Goal: Transaction & Acquisition: Purchase product/service

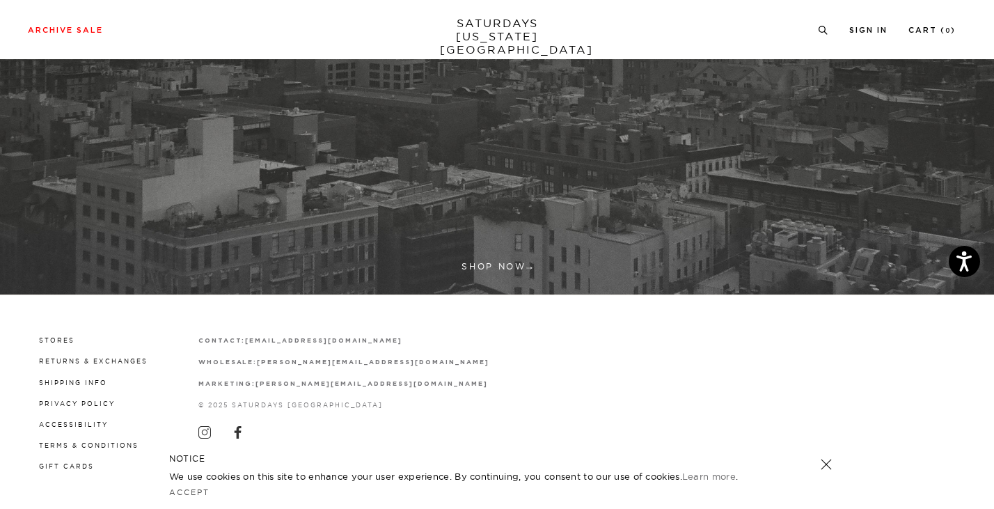
scroll to position [414, 0]
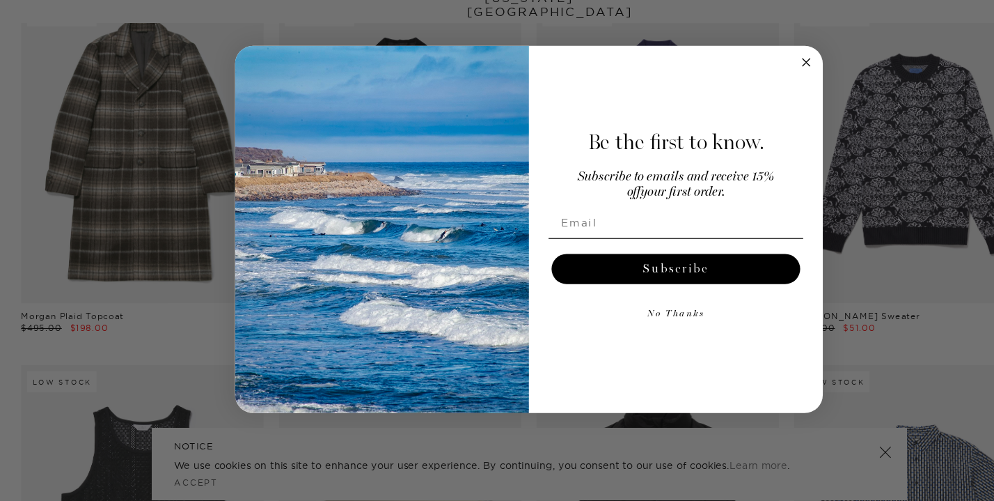
scroll to position [106, 0]
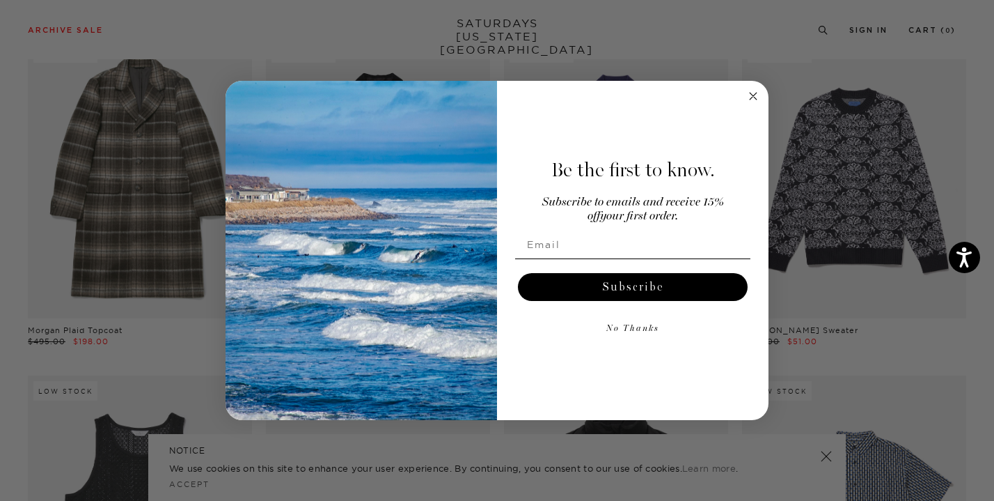
click at [757, 99] on circle "Close dialog" at bounding box center [754, 96] width 16 height 16
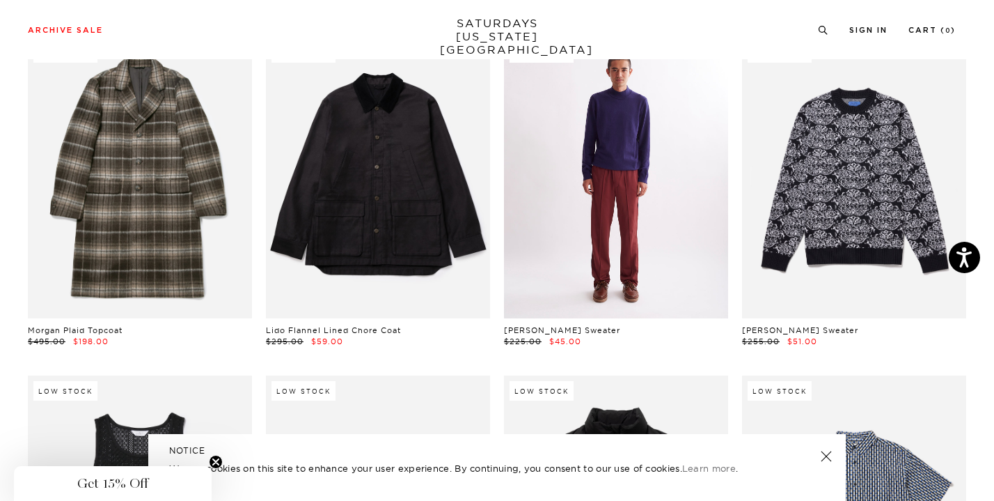
scroll to position [0, 0]
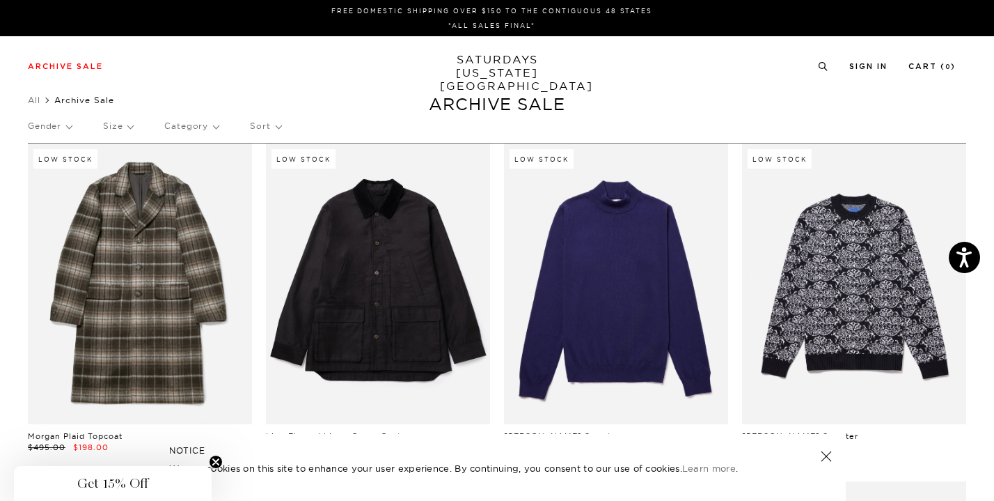
click at [63, 127] on p "Gender" at bounding box center [50, 126] width 44 height 32
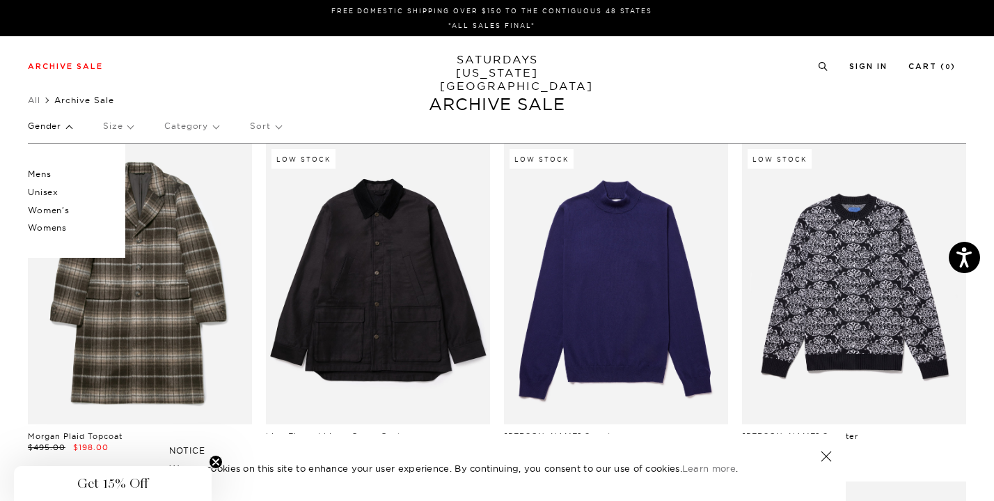
click at [40, 175] on p "Mens" at bounding box center [70, 174] width 84 height 18
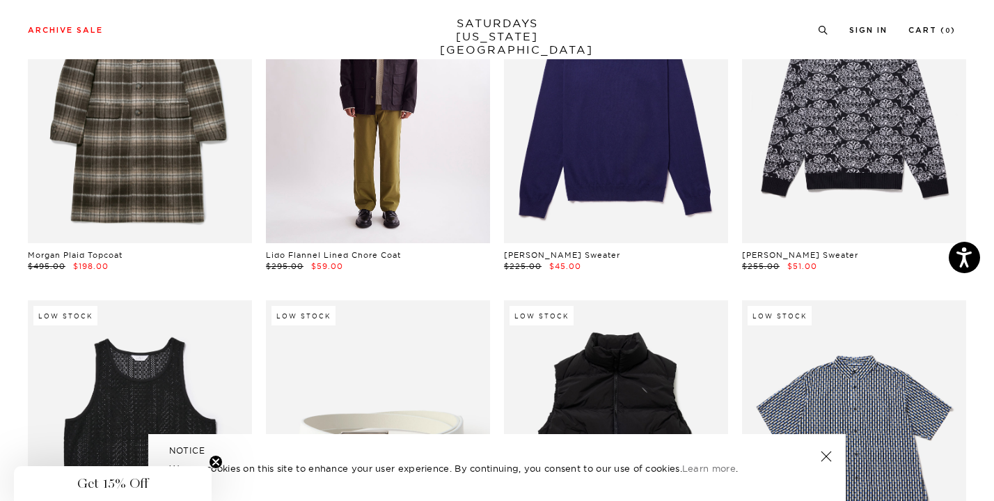
scroll to position [249, 0]
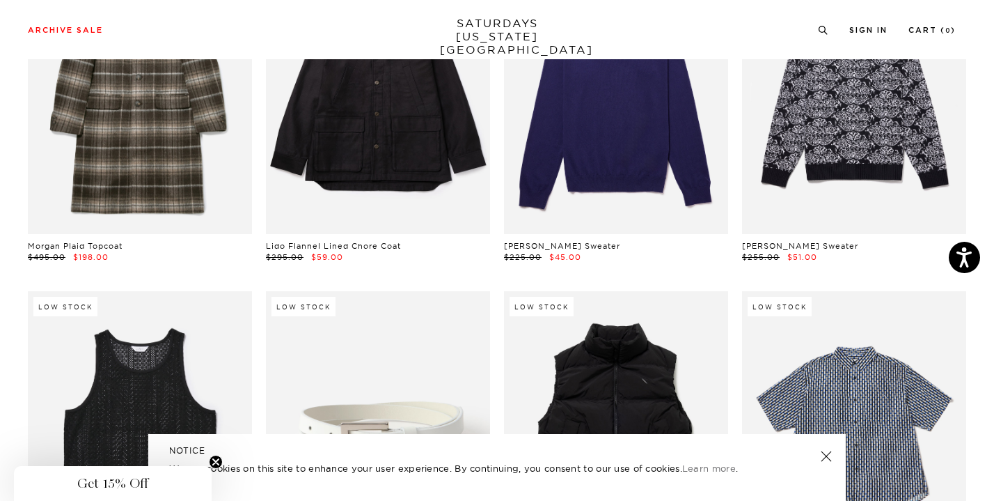
click at [834, 459] on div "NOTICE We use cookies on this site to enhance your user experience. By continui…" at bounding box center [497, 467] width 698 height 67
click at [829, 453] on link at bounding box center [826, 455] width 19 height 19
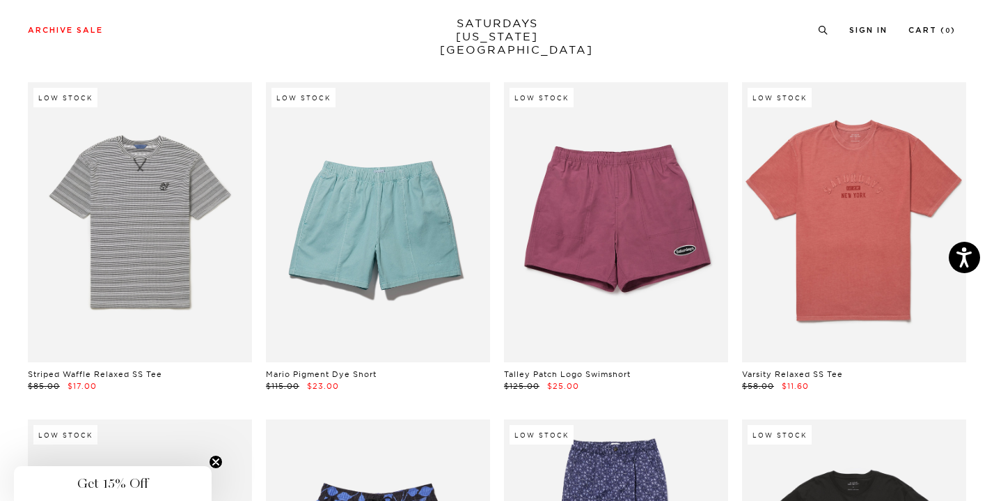
scroll to position [5183, 0]
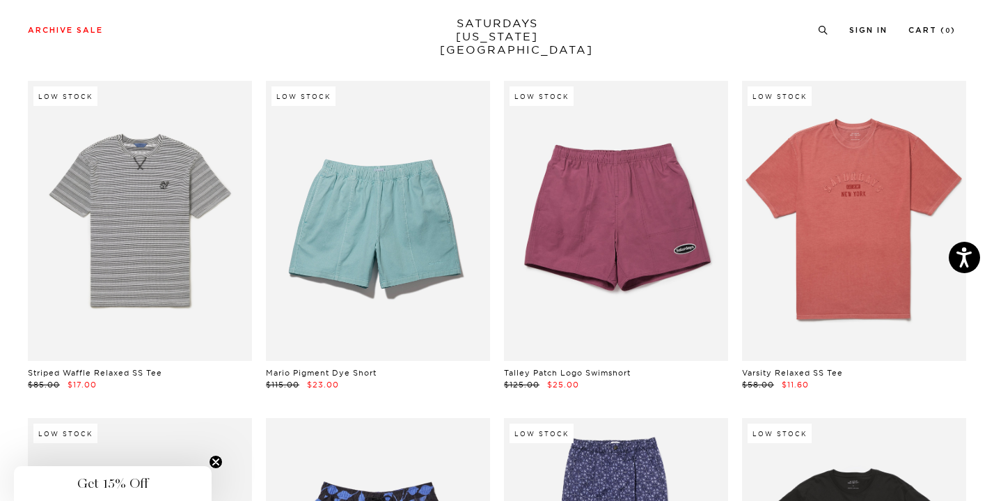
click at [501, 308] on div "Low Stock Talley Patch Logo Swimshort $125.00 $25.00" at bounding box center [616, 236] width 238 height 310
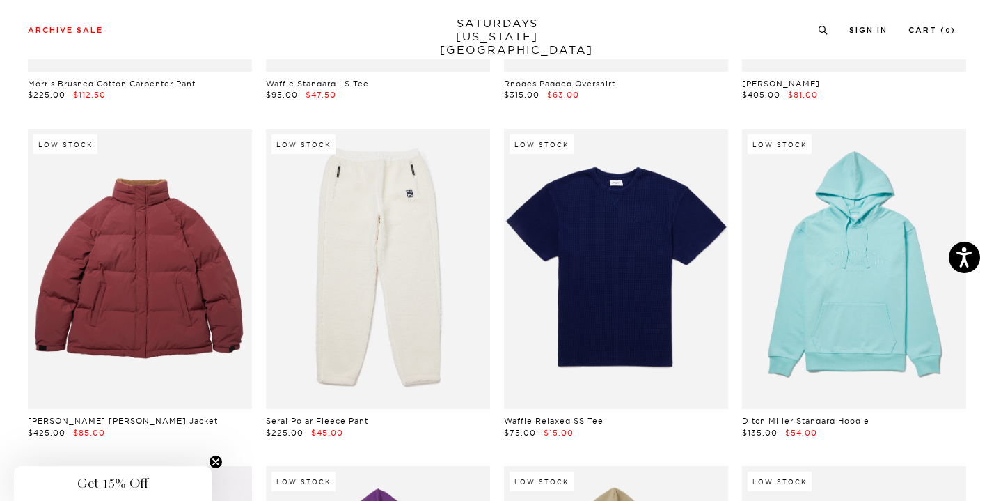
scroll to position [10208, 0]
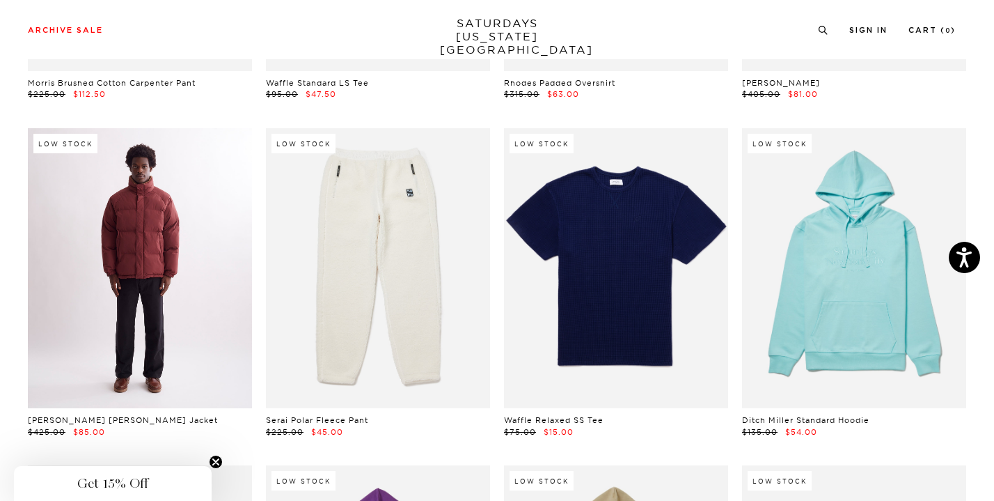
click at [227, 290] on link at bounding box center [140, 268] width 224 height 281
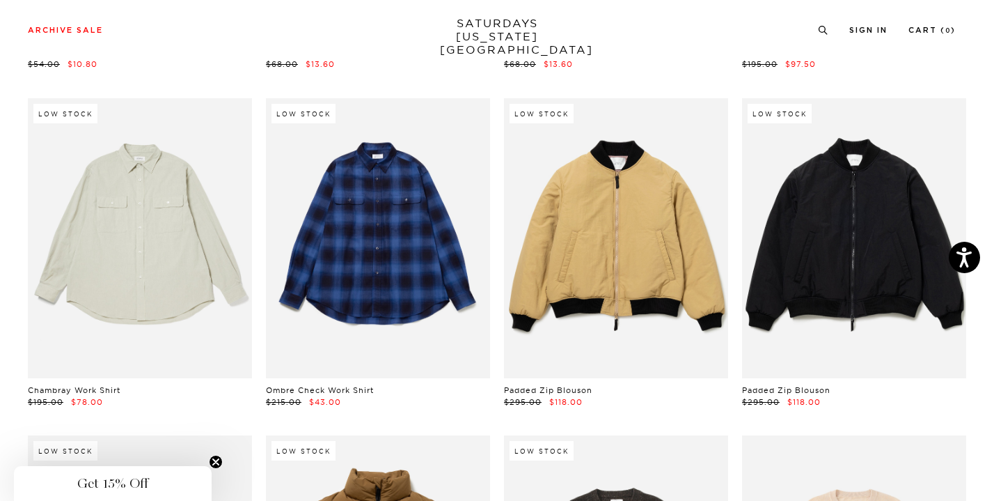
scroll to position [14286, 0]
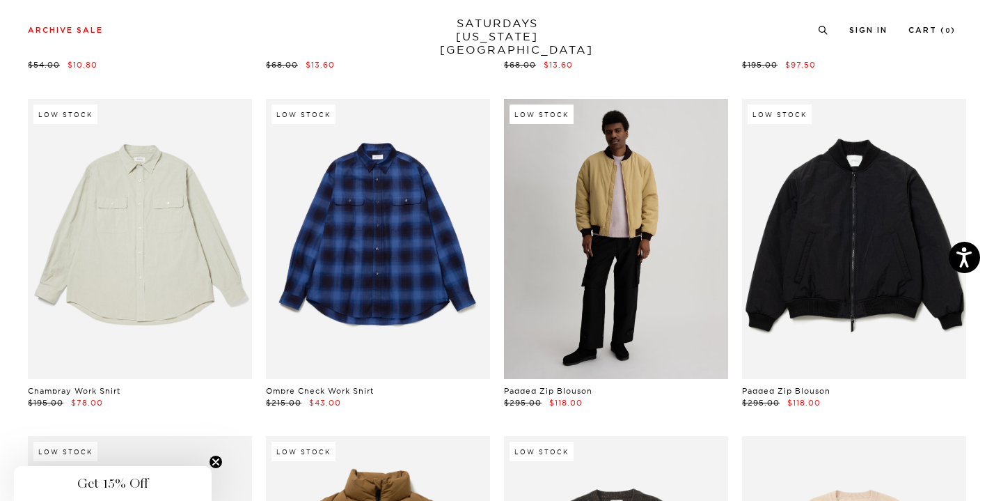
click at [582, 239] on link at bounding box center [616, 239] width 224 height 281
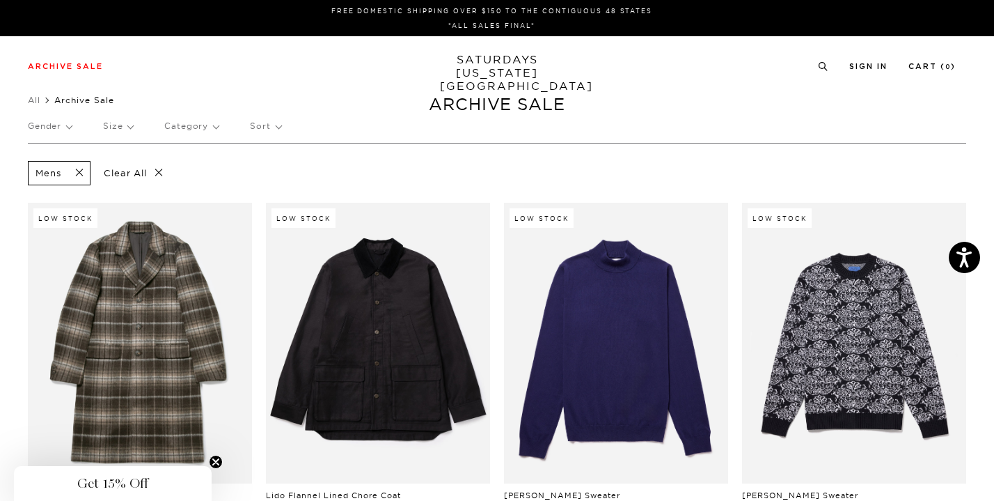
click at [126, 129] on p "Size" at bounding box center [118, 126] width 30 height 32
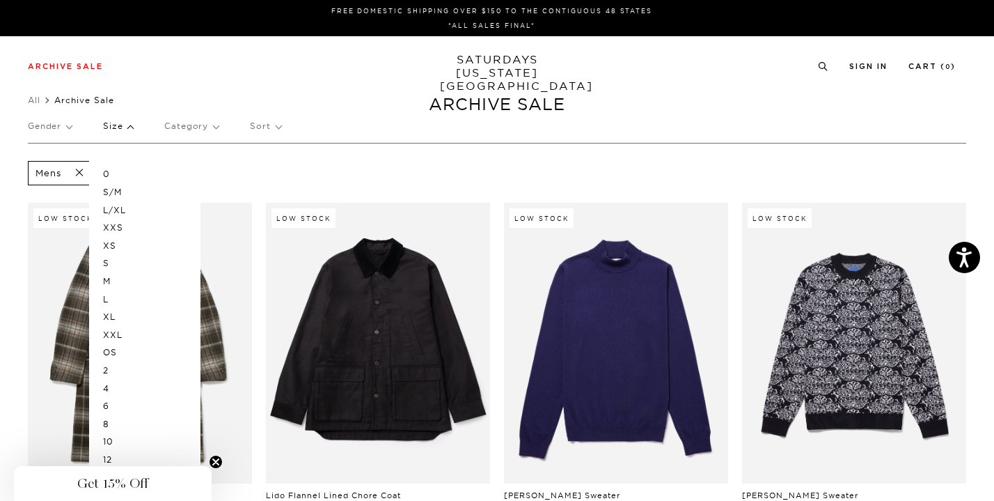
click at [108, 301] on p "L" at bounding box center [145, 299] width 84 height 18
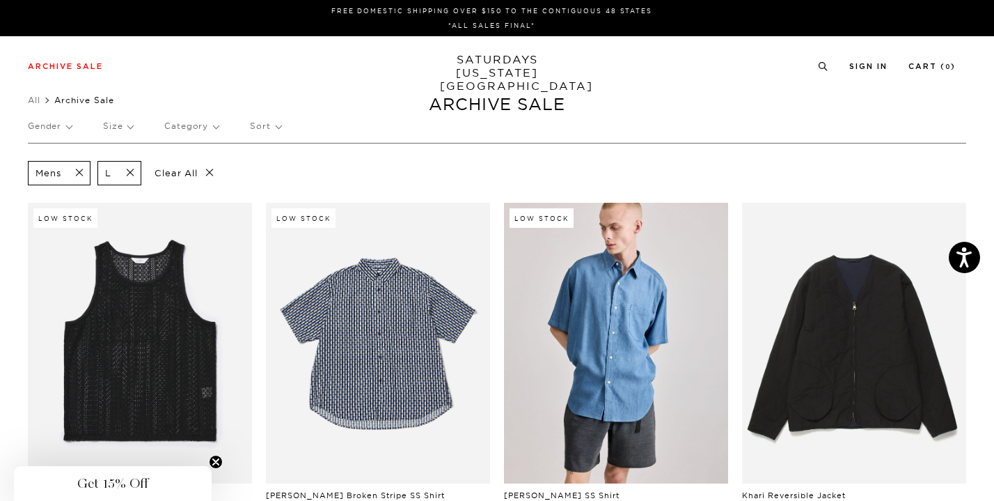
click at [130, 171] on span at bounding box center [125, 172] width 29 height 13
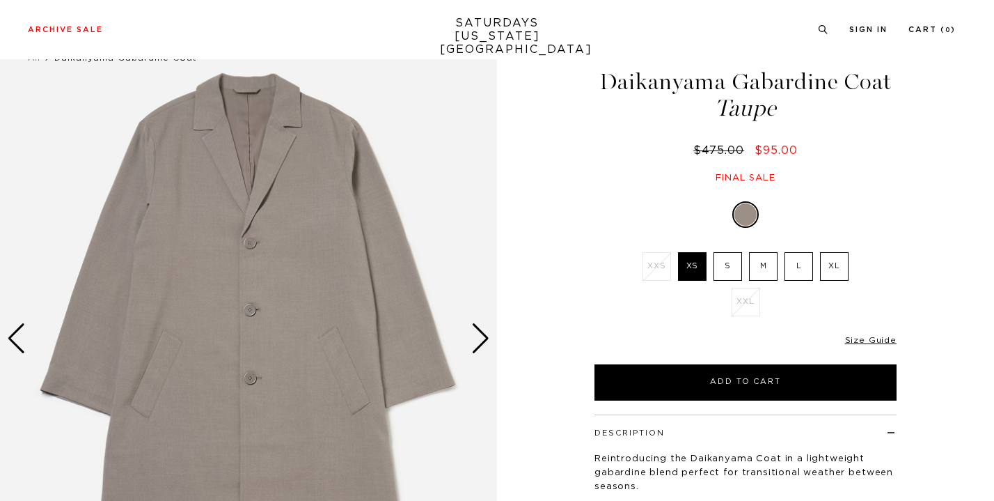
scroll to position [40, 0]
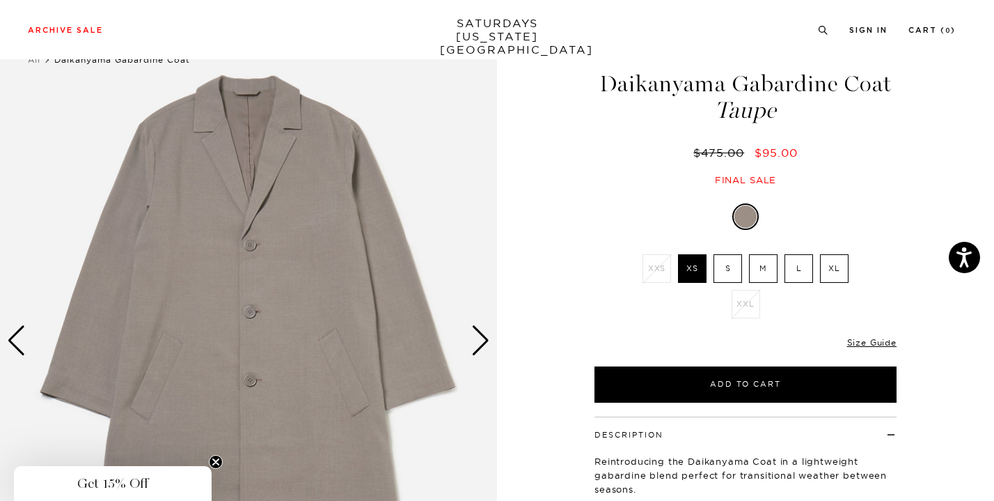
click at [485, 339] on div "Next slide" at bounding box center [480, 340] width 19 height 31
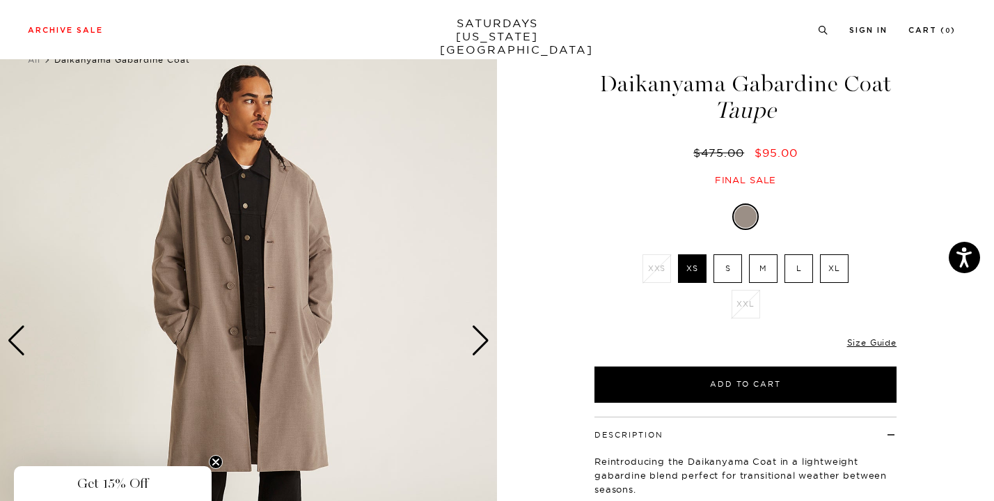
click at [485, 339] on div "Next slide" at bounding box center [480, 340] width 19 height 31
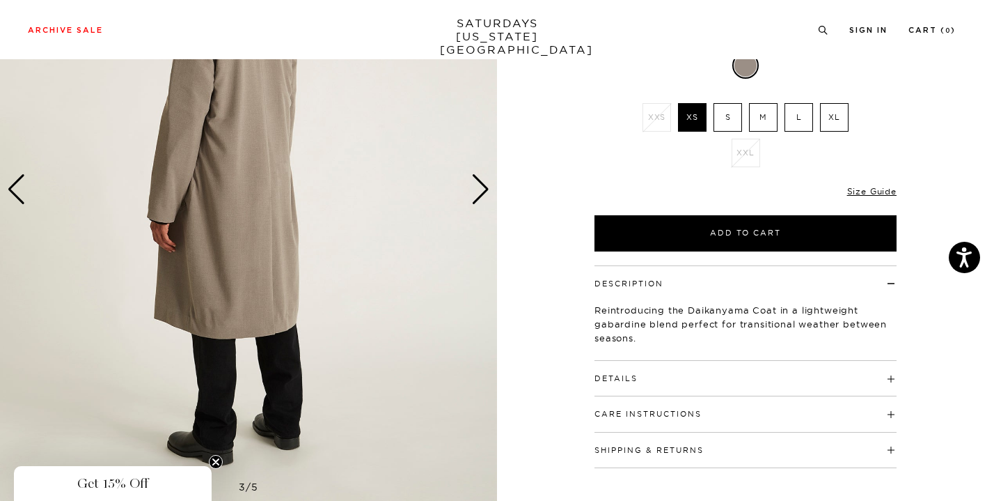
scroll to position [192, 0]
click at [478, 202] on div "Next slide" at bounding box center [480, 188] width 19 height 31
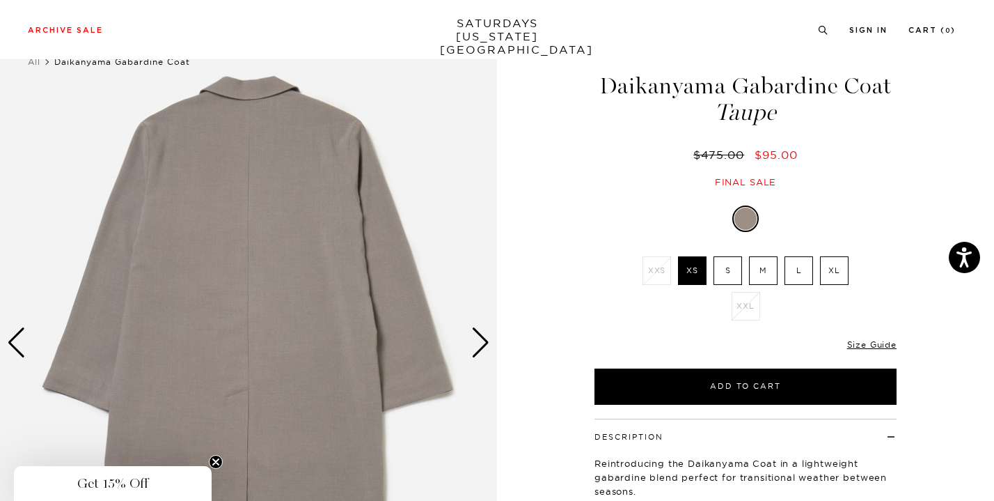
scroll to position [39, 0]
click at [477, 334] on div "Next slide" at bounding box center [480, 342] width 19 height 31
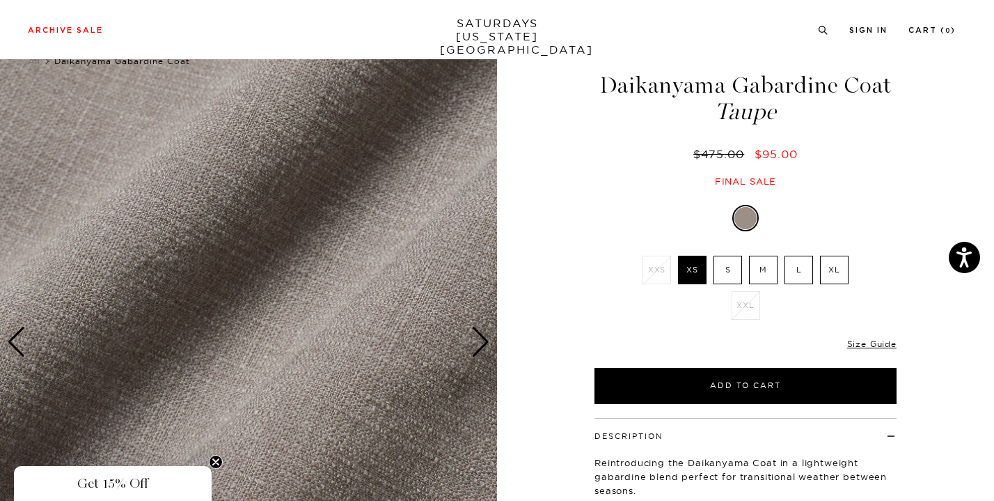
click at [477, 334] on div "Next slide" at bounding box center [480, 342] width 19 height 31
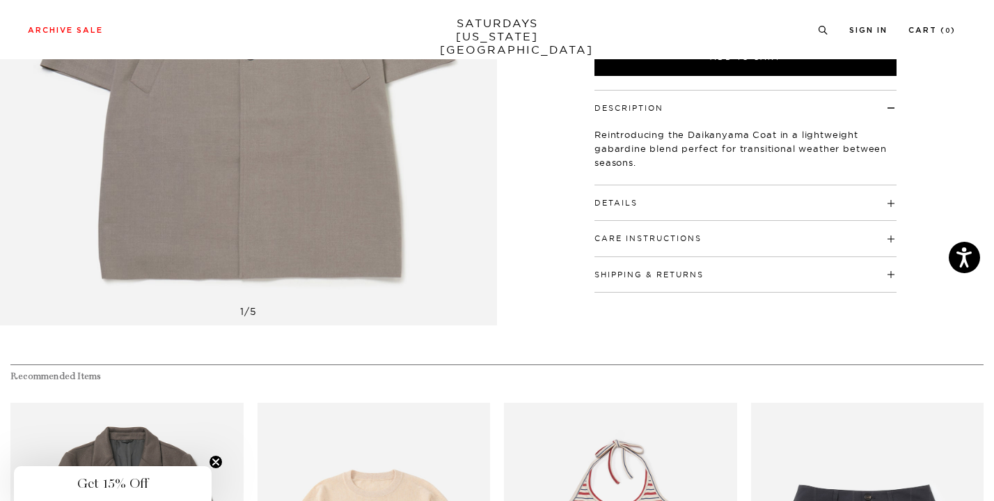
scroll to position [394, 0]
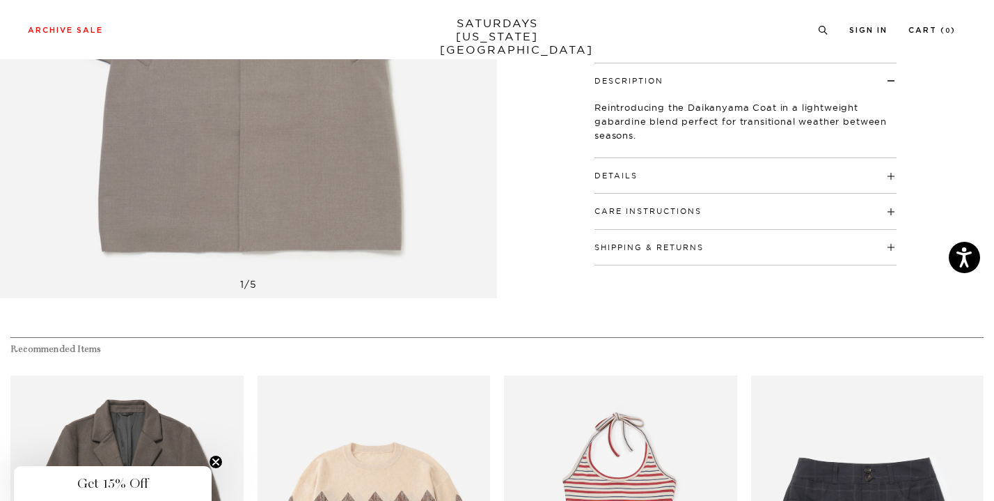
click at [609, 187] on div "Details 65% Polyester / 32% Rayon / 3% Spandex Drop shoulder Button front closu…" at bounding box center [746, 176] width 302 height 36
click at [617, 175] on button "Details" at bounding box center [616, 176] width 43 height 8
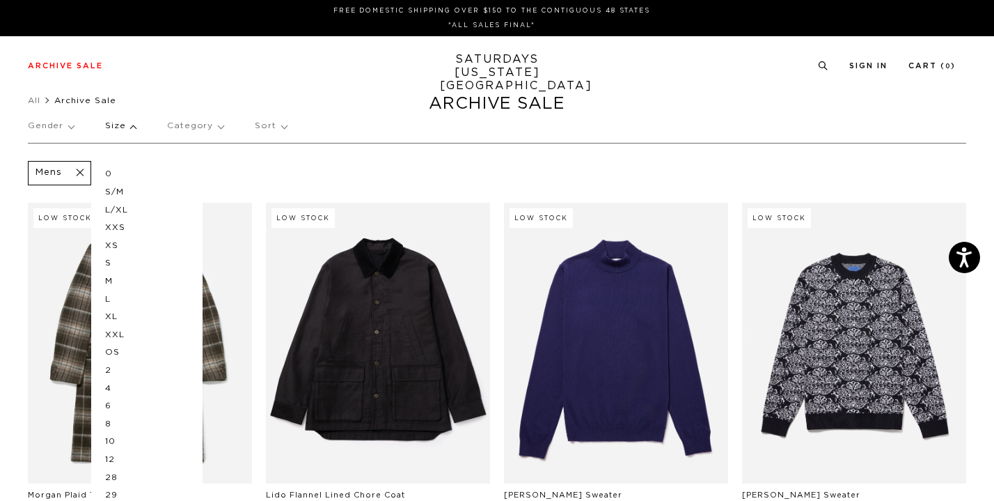
click at [109, 319] on p "XL" at bounding box center [147, 317] width 84 height 18
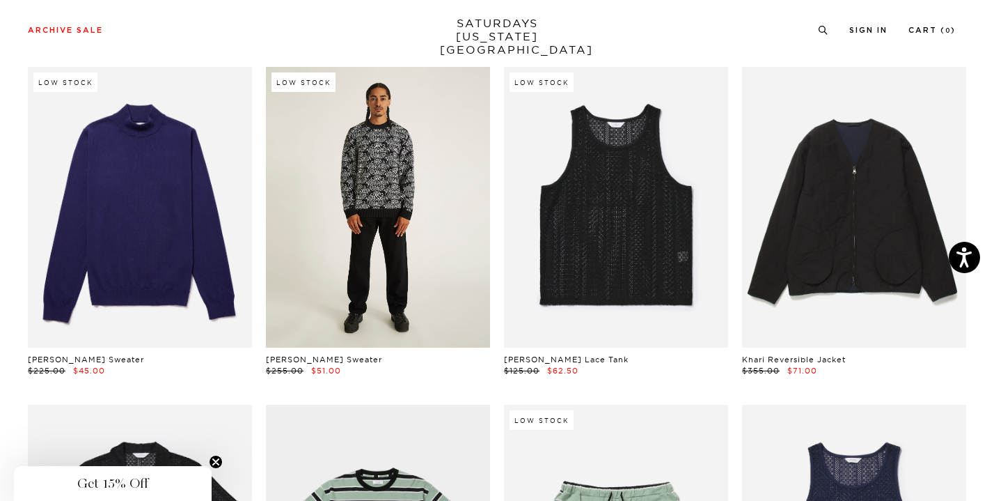
scroll to position [42, 0]
